Goal: Transaction & Acquisition: Download file/media

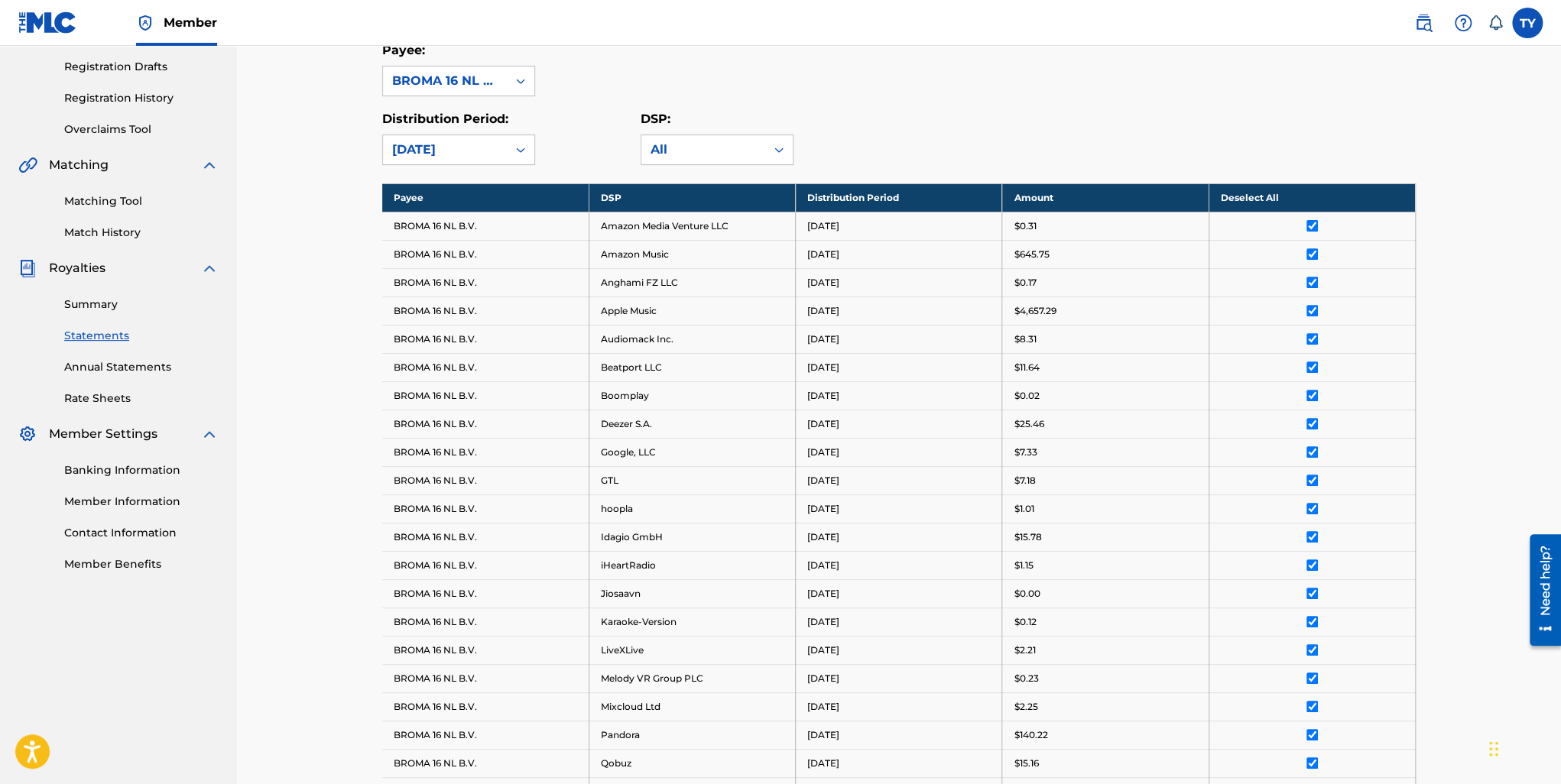
click at [82, 301] on link "Summary" at bounding box center [141, 304] width 154 height 16
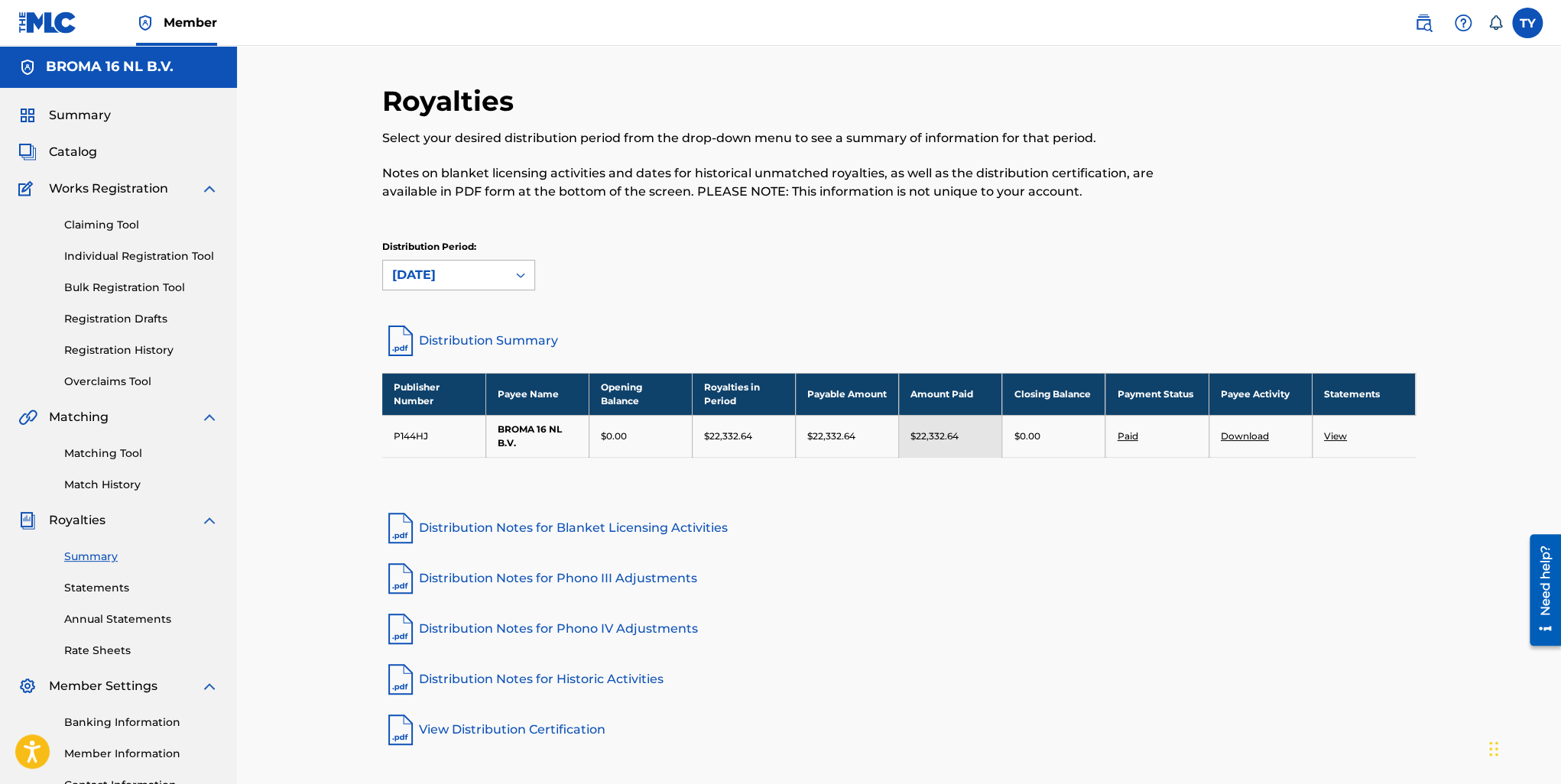
click at [491, 276] on div "[DATE]" at bounding box center [445, 275] width 105 height 18
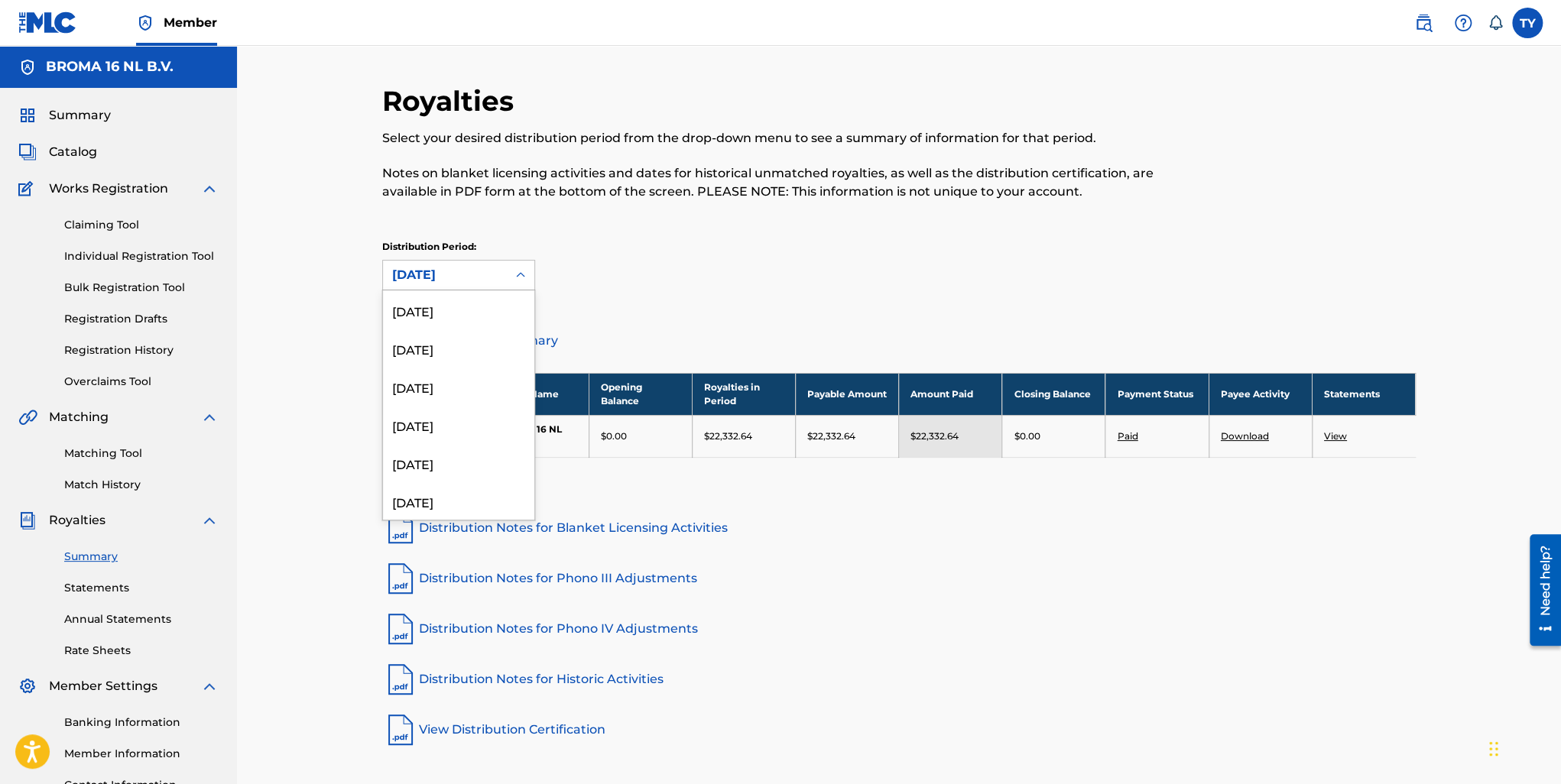
scroll to position [764, 0]
click at [462, 435] on div "[DATE]" at bounding box center [459, 424] width 151 height 38
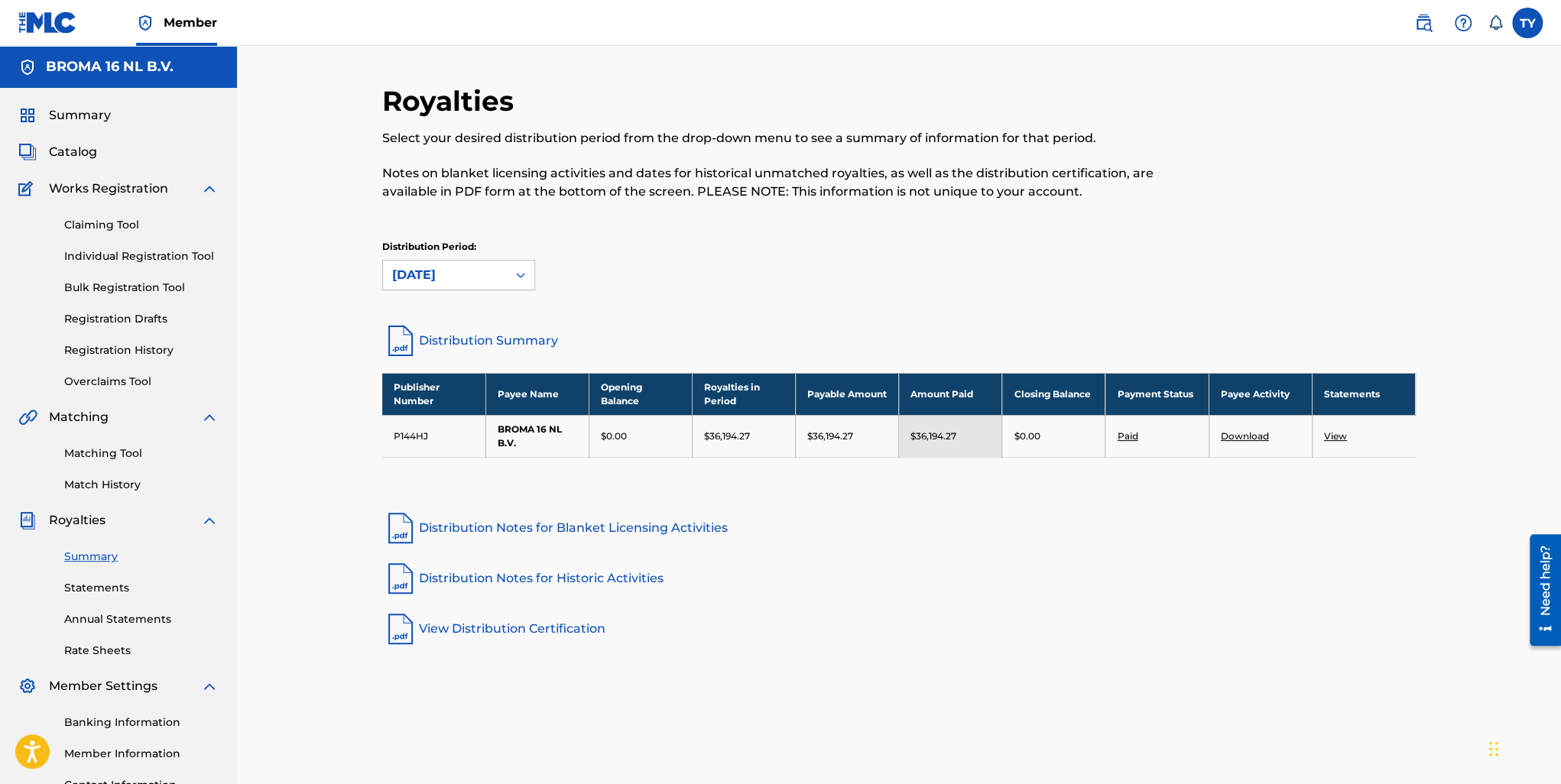
click at [1348, 433] on td "View" at bounding box center [1363, 436] width 103 height 42
click at [1335, 435] on link "View" at bounding box center [1335, 436] width 23 height 12
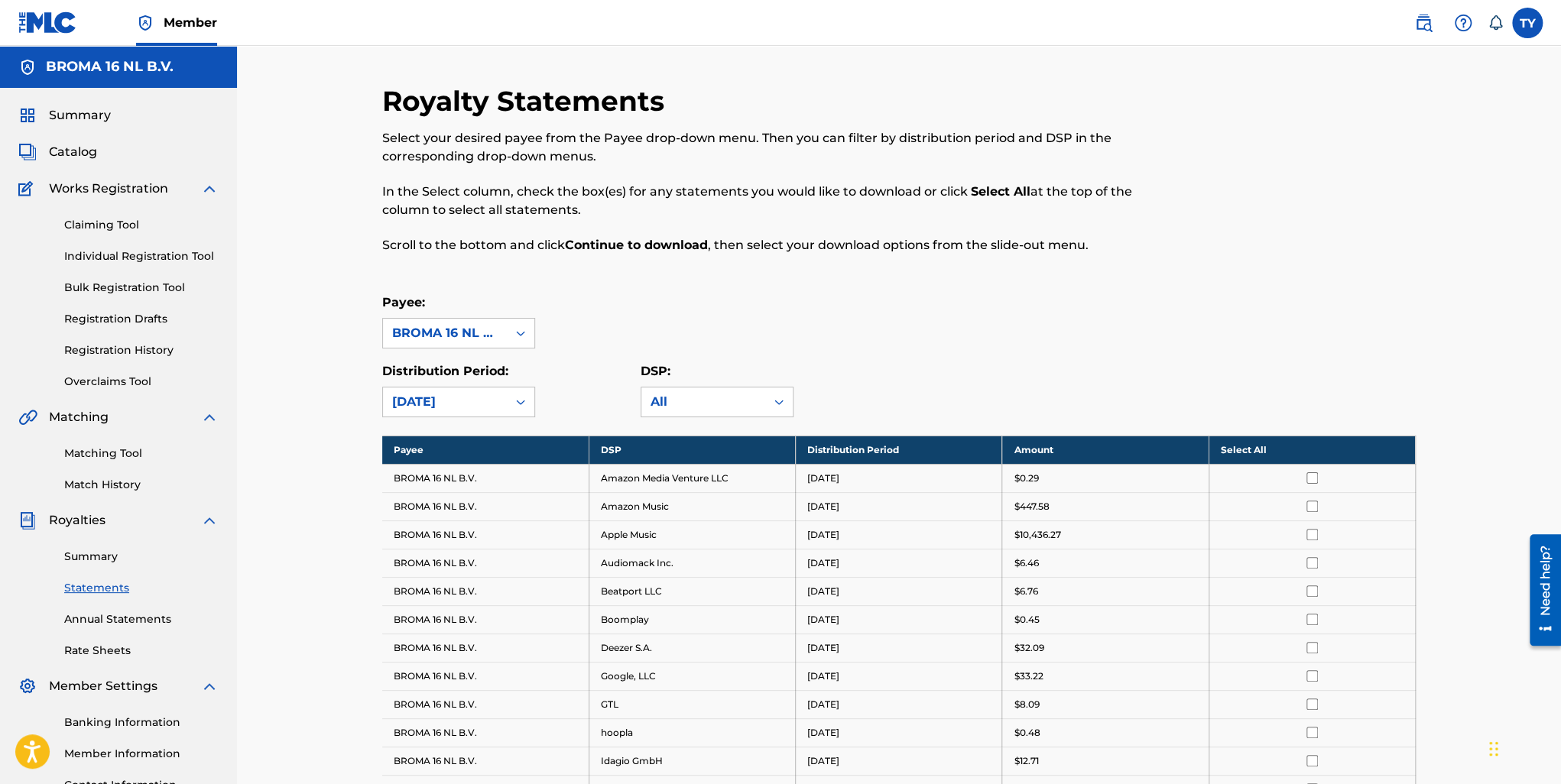
click at [1252, 454] on th "Select All" at bounding box center [1312, 450] width 207 height 28
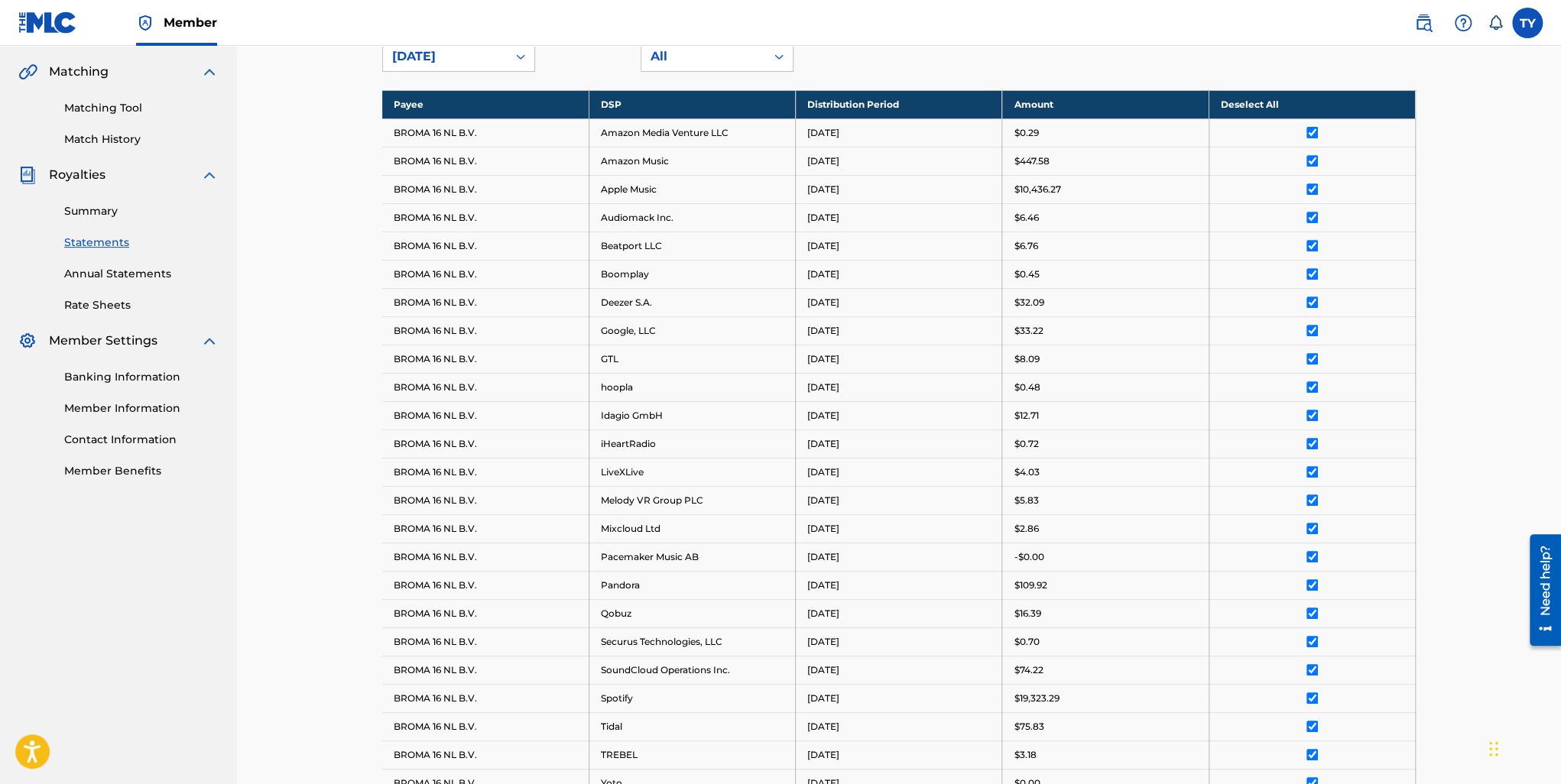
scroll to position [612, 0]
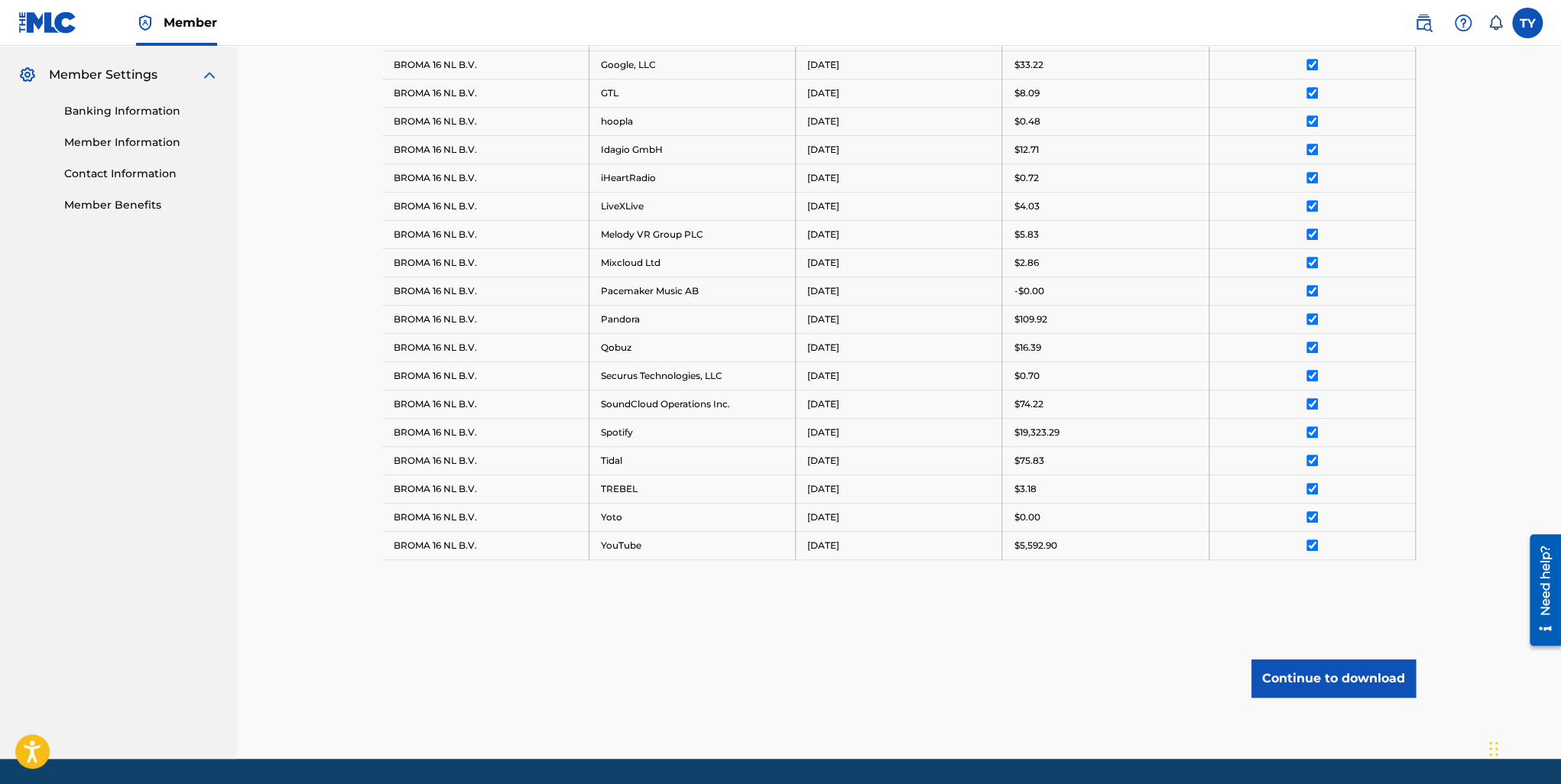
click at [1348, 675] on button "Continue to download" at bounding box center [1333, 679] width 164 height 38
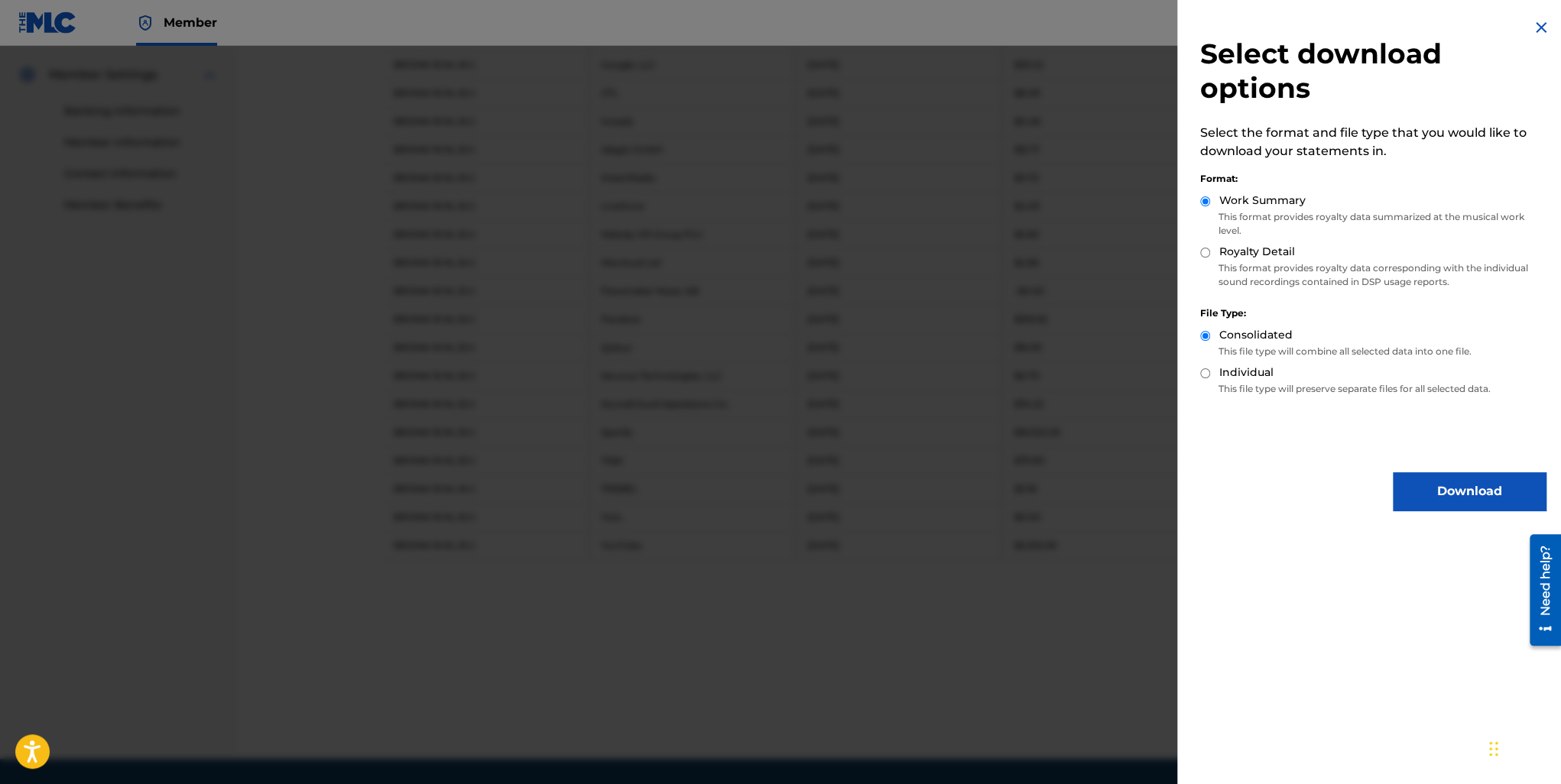
click at [1456, 494] on button "Download" at bounding box center [1469, 491] width 153 height 38
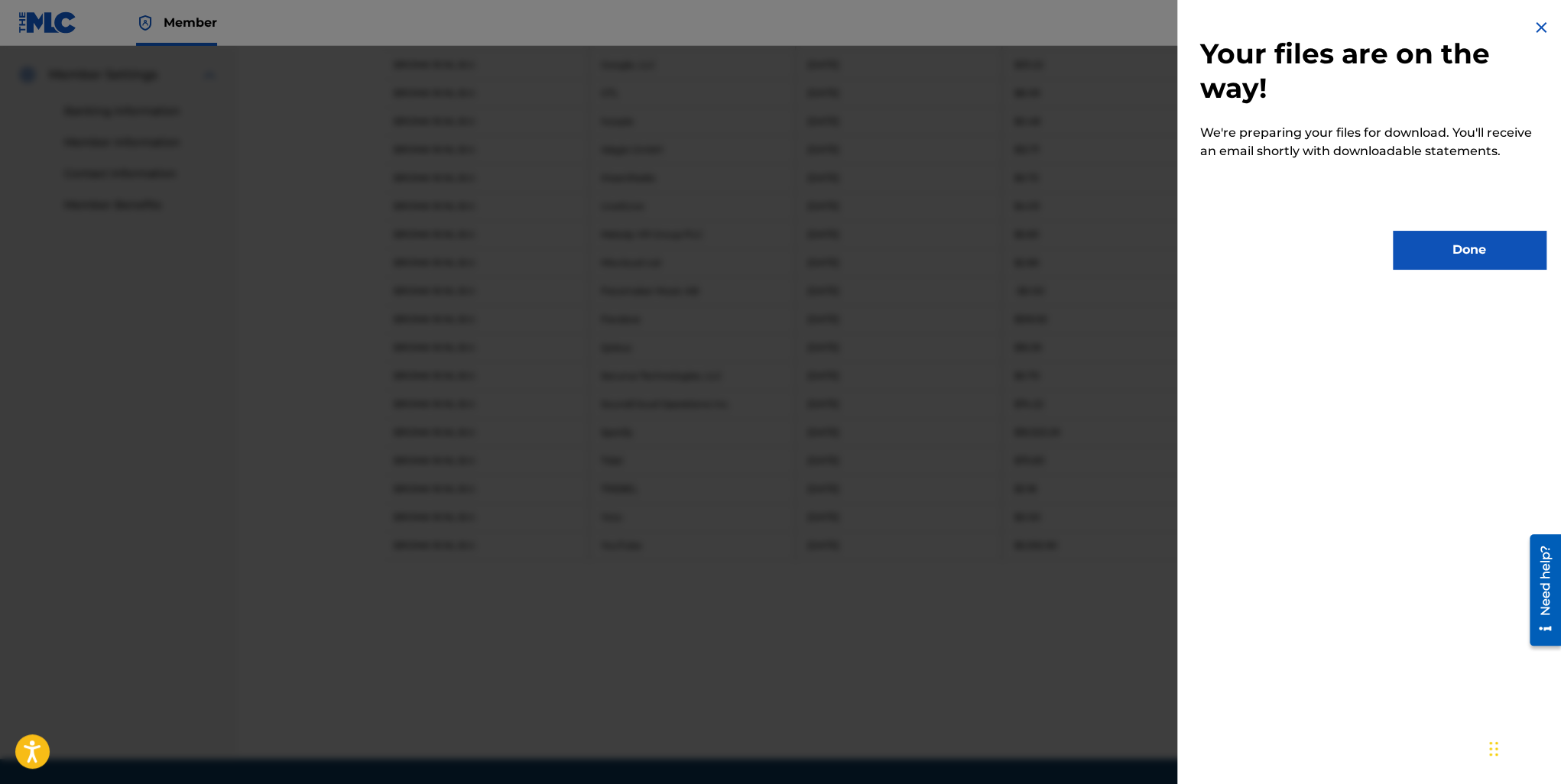
click at [1460, 253] on button "Done" at bounding box center [1469, 250] width 153 height 38
